Goal: Complete application form

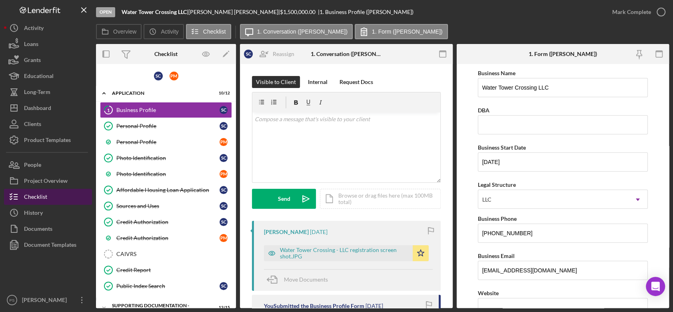
scroll to position [740, 0]
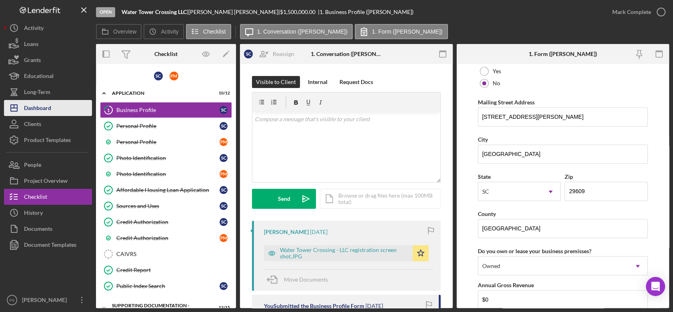
click at [41, 106] on div "Dashboard" at bounding box center [37, 109] width 27 height 18
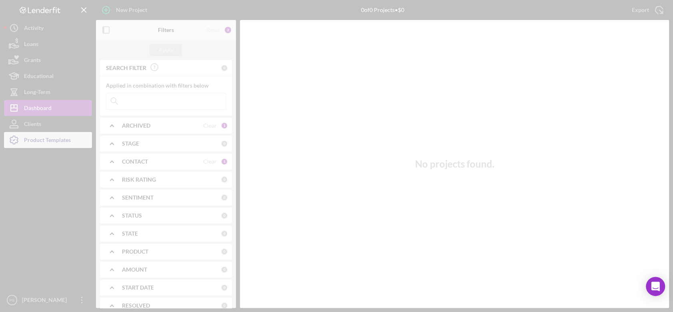
click at [40, 141] on div at bounding box center [336, 156] width 673 height 312
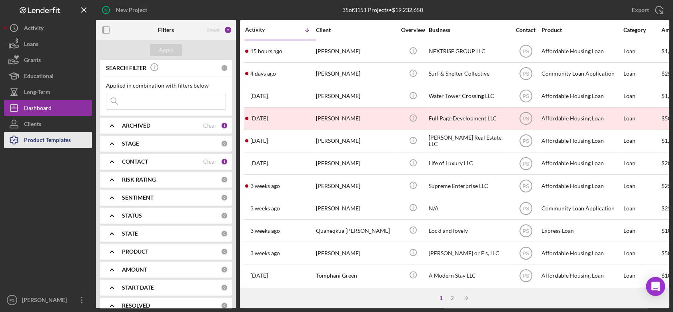
click at [40, 141] on div "Product Templates" at bounding box center [47, 141] width 47 height 18
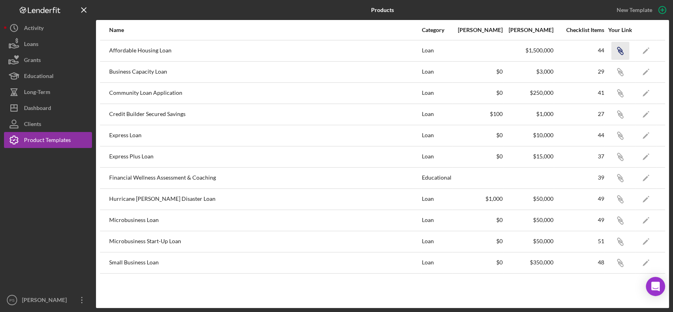
click at [618, 54] on icon "Icon/Link" at bounding box center [620, 51] width 18 height 18
